Goal: Information Seeking & Learning: Check status

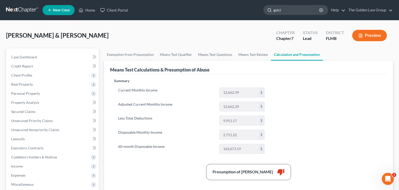
type input "gulcin"
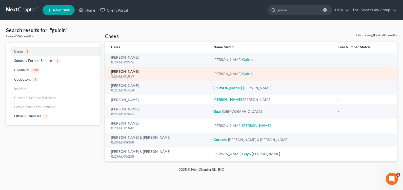
click at [120, 70] on link "[PERSON_NAME]" at bounding box center [125, 72] width 28 height 4
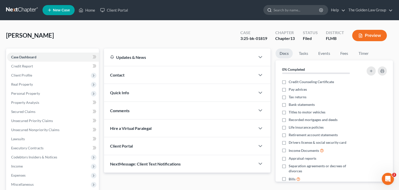
click at [289, 10] on input "search" at bounding box center [297, 9] width 46 height 9
type input "gulcin"
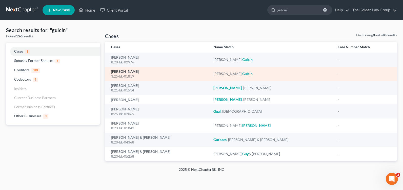
click at [126, 73] on link "[PERSON_NAME]" at bounding box center [125, 72] width 28 height 4
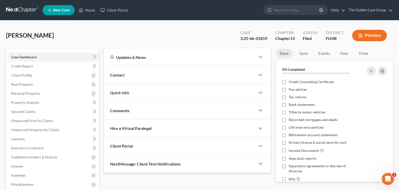
scroll to position [88, 0]
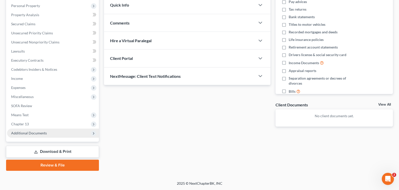
click at [42, 134] on span "Additional Documents" at bounding box center [29, 133] width 36 height 4
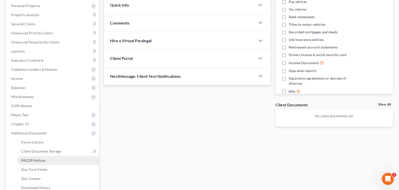
click at [45, 162] on span "PACER Notices" at bounding box center [33, 160] width 24 height 4
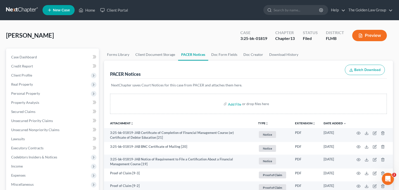
click at [157, 34] on div "[PERSON_NAME] Upgraded Case 3:25-bk-01819 Chapter Chapter 13 Status Filed Distr…" at bounding box center [199, 38] width 387 height 22
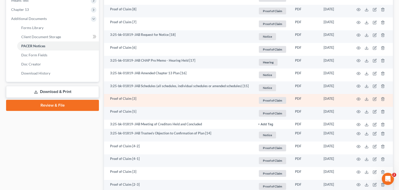
scroll to position [228, 0]
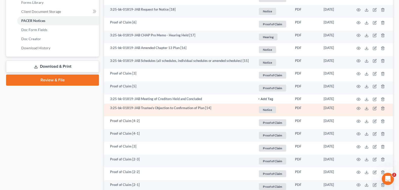
click at [361, 107] on td at bounding box center [372, 110] width 43 height 13
click at [359, 108] on icon "button" at bounding box center [359, 109] width 4 height 4
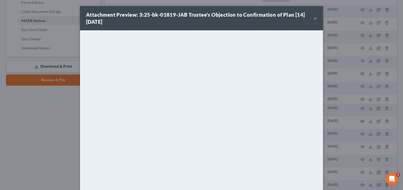
drag, startPoint x: 313, startPoint y: 18, endPoint x: 313, endPoint y: 33, distance: 14.9
click at [313, 18] on button "×" at bounding box center [315, 18] width 4 height 6
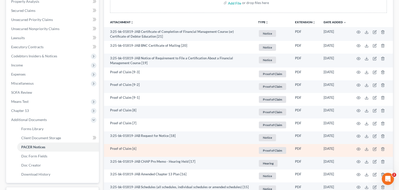
scroll to position [127, 0]
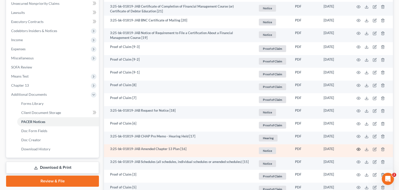
click at [358, 150] on icon "button" at bounding box center [359, 150] width 4 height 4
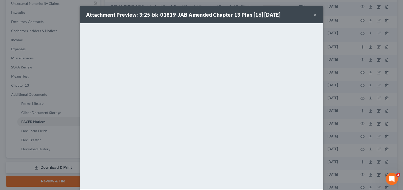
click at [313, 14] on button "×" at bounding box center [315, 15] width 4 height 6
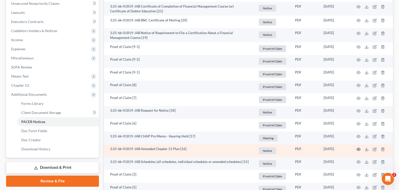
click at [359, 149] on icon "button" at bounding box center [359, 150] width 4 height 4
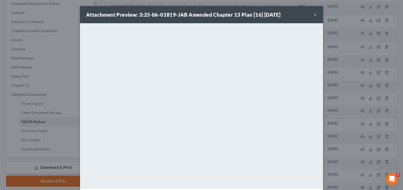
click at [313, 16] on button "×" at bounding box center [315, 15] width 4 height 6
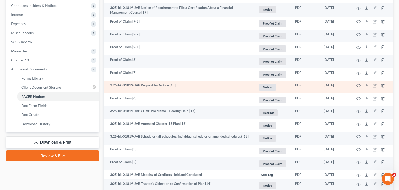
scroll to position [101, 0]
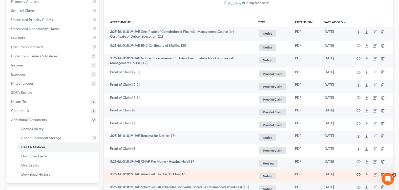
click at [359, 176] on icon "button" at bounding box center [359, 175] width 4 height 4
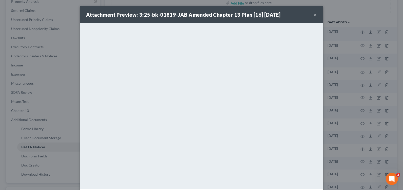
click at [314, 13] on button "×" at bounding box center [315, 15] width 4 height 6
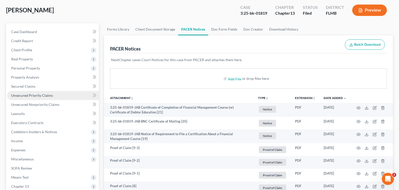
scroll to position [0, 0]
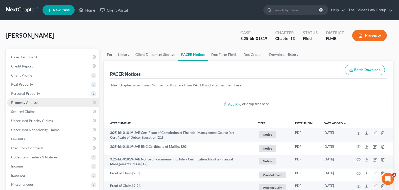
click at [43, 101] on link "Property Analysis" at bounding box center [53, 102] width 92 height 9
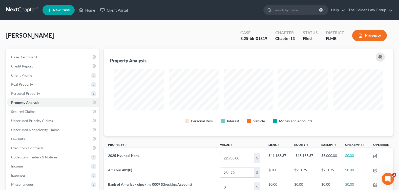
scroll to position [87, 289]
drag, startPoint x: 177, startPoint y: 30, endPoint x: 285, endPoint y: 126, distance: 143.9
click at [178, 30] on div "[PERSON_NAME] Upgraded Case 3:25-bk-01819 Chapter Chapter 13 Status Filed Distr…" at bounding box center [199, 38] width 387 height 22
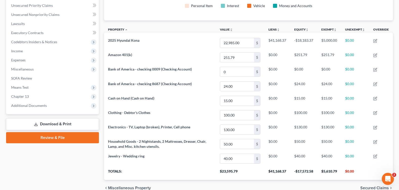
scroll to position [39, 0]
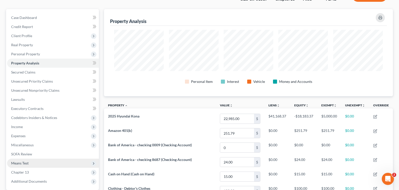
click at [39, 160] on span "Means Test" at bounding box center [53, 163] width 92 height 9
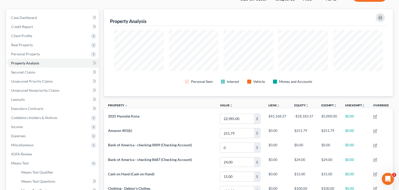
scroll to position [115, 0]
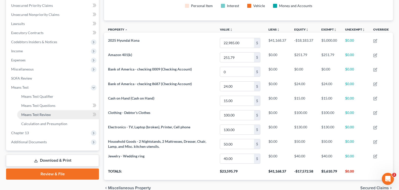
click at [50, 114] on span "Means Test Review" at bounding box center [36, 115] width 30 height 4
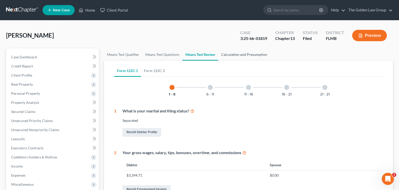
click at [250, 53] on link "Calculation and Presumption" at bounding box center [244, 55] width 52 height 12
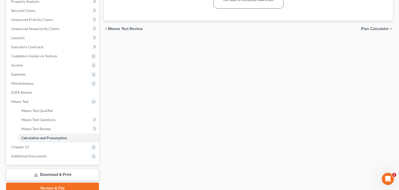
scroll to position [124, 0]
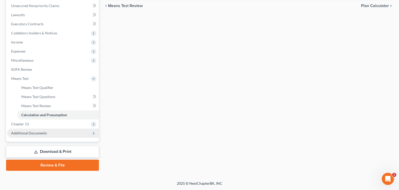
click at [36, 131] on span "Additional Documents" at bounding box center [29, 133] width 36 height 4
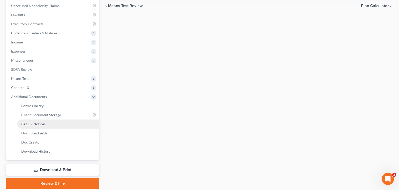
click at [41, 125] on span "PACER Notices" at bounding box center [33, 124] width 24 height 4
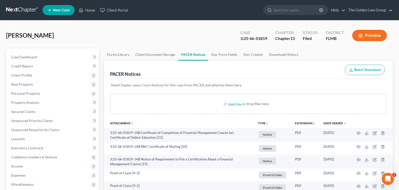
click at [191, 43] on div "[PERSON_NAME] Upgraded Case 3:25-bk-01819 Chapter Chapter 13 Status Filed Distr…" at bounding box center [199, 38] width 387 height 22
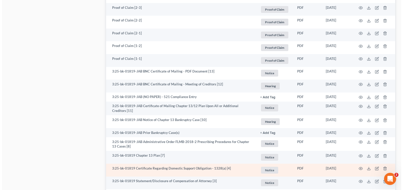
scroll to position [405, 0]
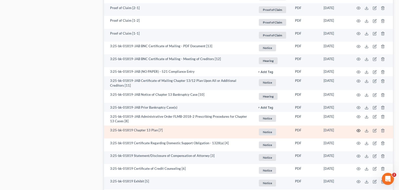
click at [357, 131] on icon "button" at bounding box center [359, 130] width 4 height 3
